Goal: Transaction & Acquisition: Obtain resource

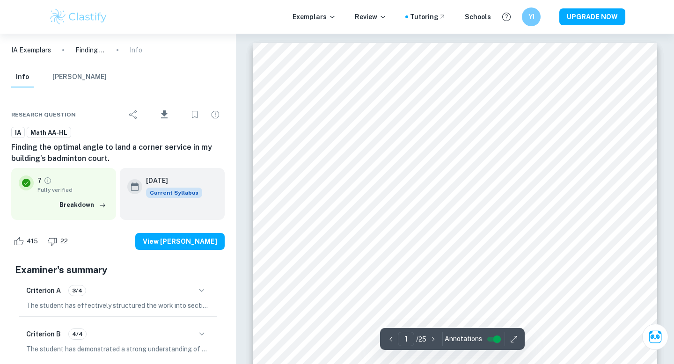
scroll to position [22, 0]
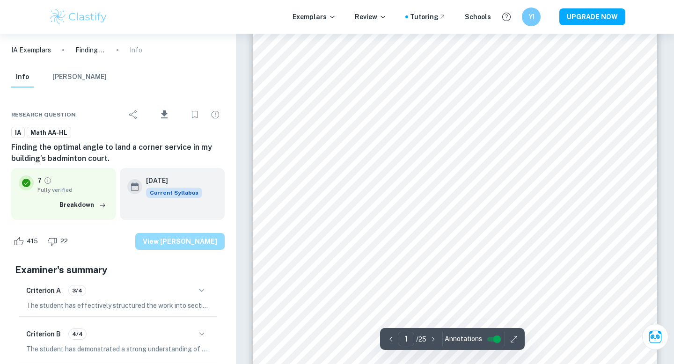
click at [194, 237] on button "View [PERSON_NAME]" at bounding box center [179, 241] width 89 height 17
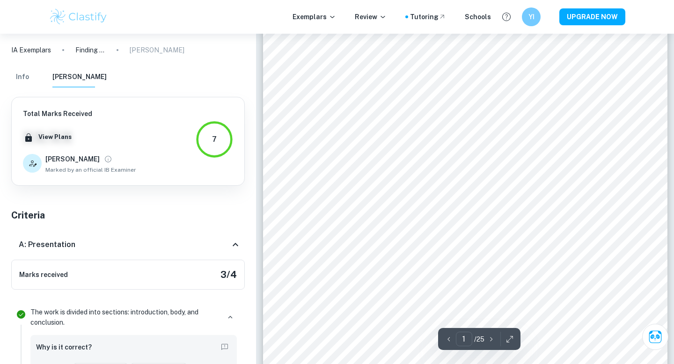
scroll to position [117, 0]
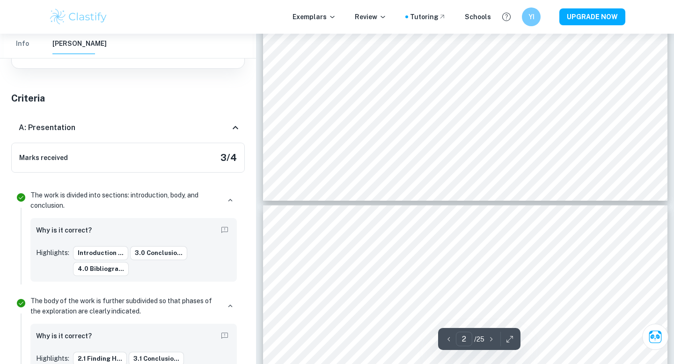
type input "3"
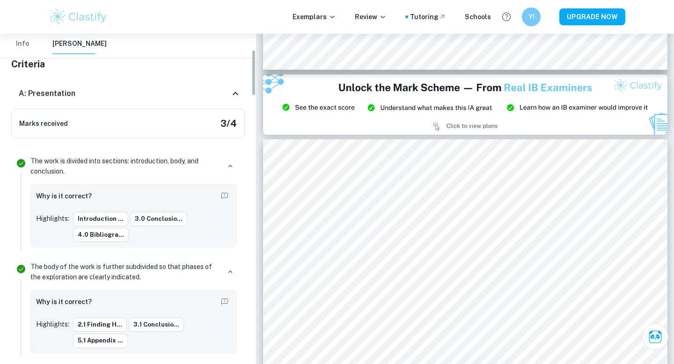
scroll to position [0, 0]
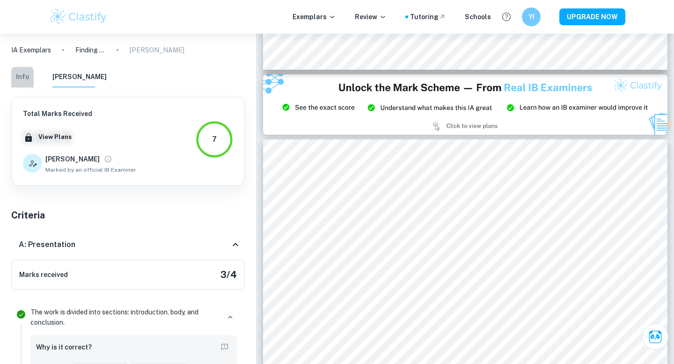
click at [21, 80] on button "Info" at bounding box center [22, 77] width 22 height 21
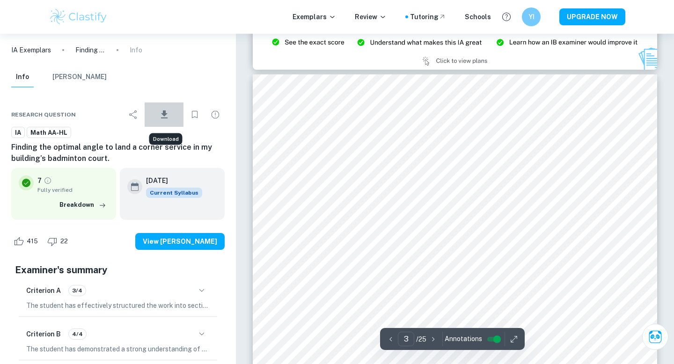
click at [165, 112] on icon "Download" at bounding box center [164, 114] width 7 height 8
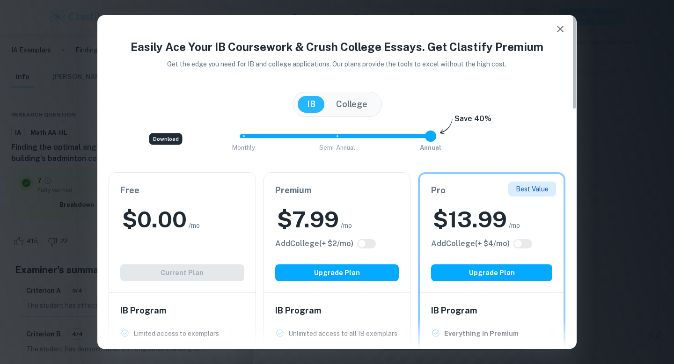
click at [557, 29] on icon "button" at bounding box center [559, 28] width 11 height 11
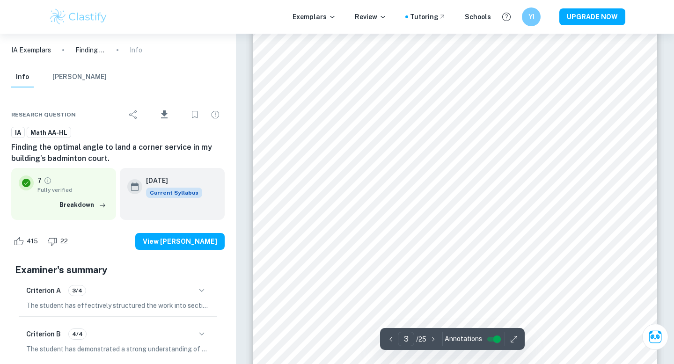
type input "2"
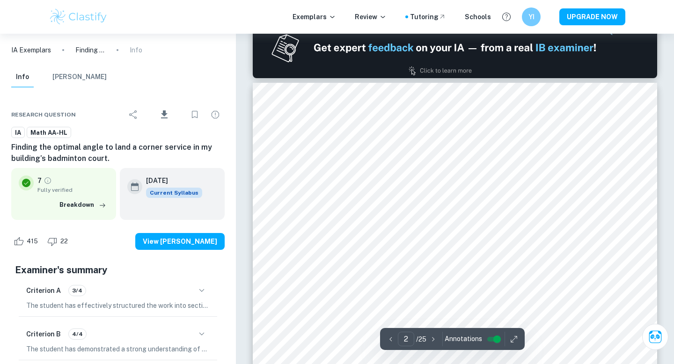
scroll to position [603, 0]
